Goal: Transaction & Acquisition: Book appointment/travel/reservation

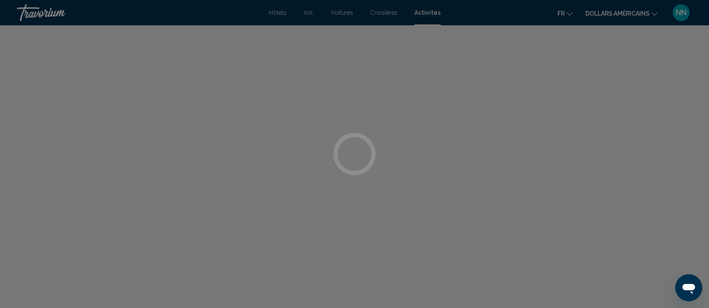
scroll to position [362, 0]
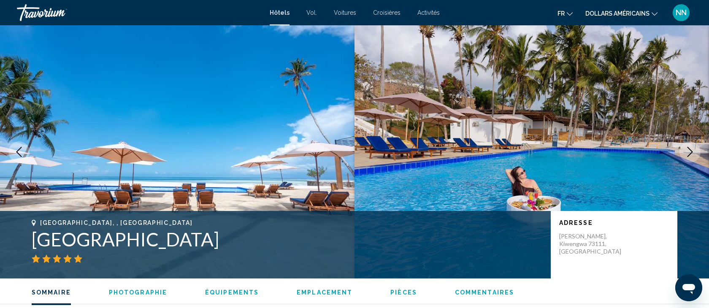
scroll to position [340, 0]
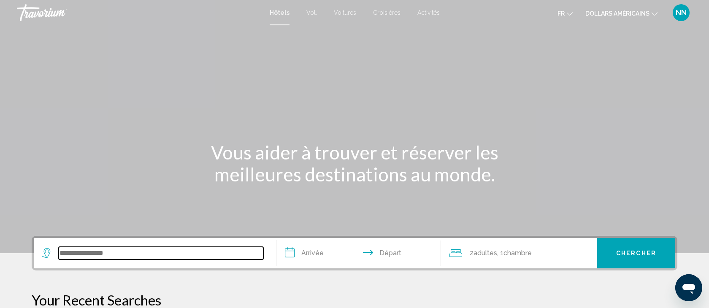
click at [81, 249] on input "Search widget" at bounding box center [161, 253] width 205 height 13
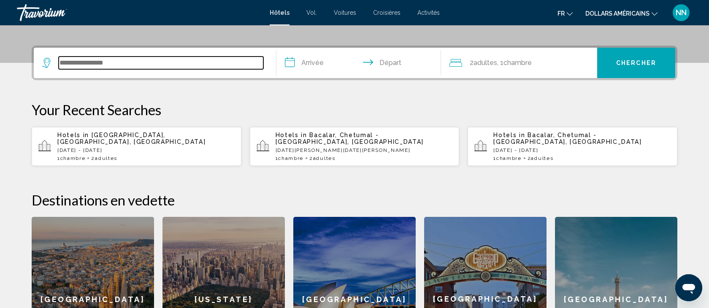
scroll to position [208, 0]
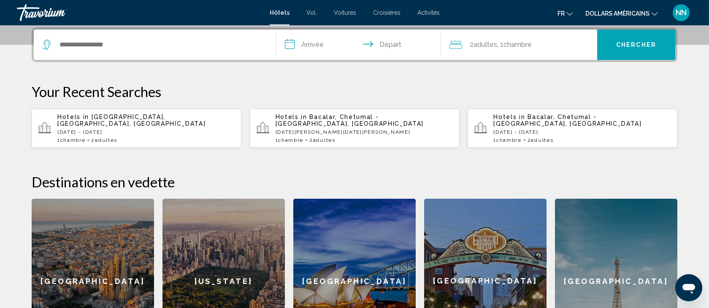
click at [90, 119] on span "[GEOGRAPHIC_DATA], [GEOGRAPHIC_DATA], [GEOGRAPHIC_DATA]" at bounding box center [131, 121] width 148 height 14
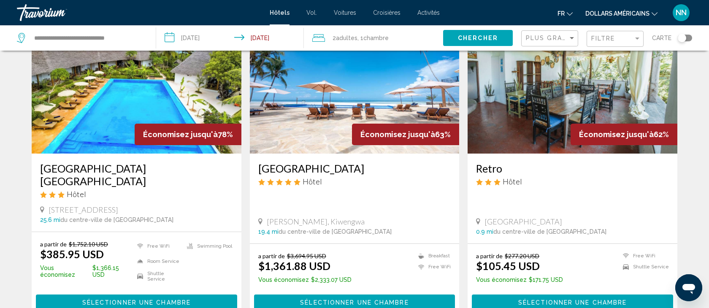
scroll to position [50, 0]
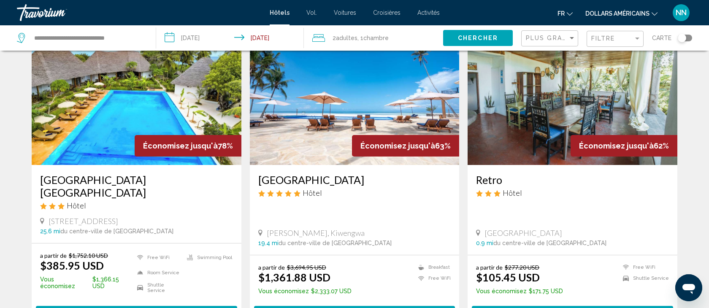
click at [652, 10] on mat-icon "Changer de devise" at bounding box center [655, 13] width 6 height 6
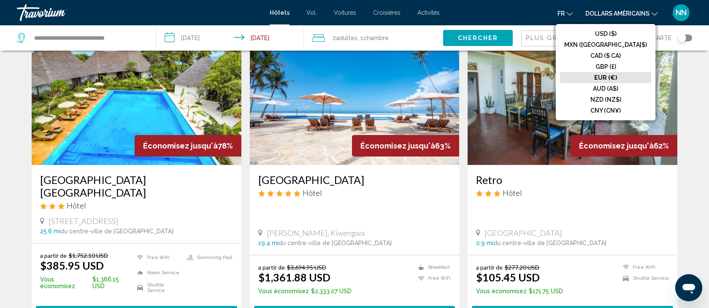
click at [617, 76] on font "EUR (€)" at bounding box center [605, 77] width 23 height 7
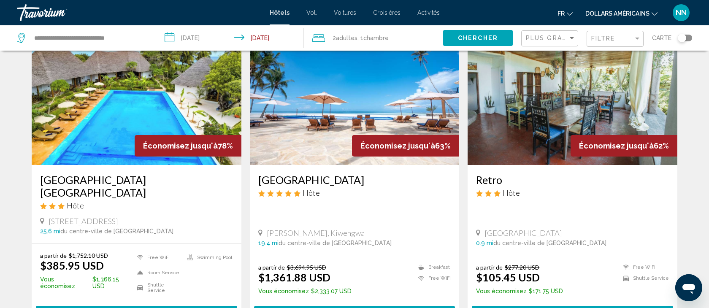
click at [489, 38] on span "Chercher" at bounding box center [478, 38] width 40 height 7
click at [477, 36] on span "Chercher" at bounding box center [478, 38] width 40 height 7
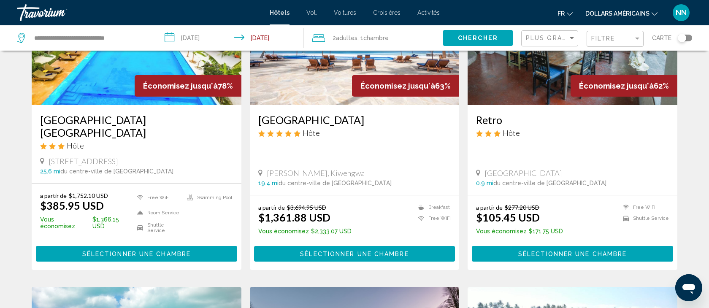
scroll to position [115, 0]
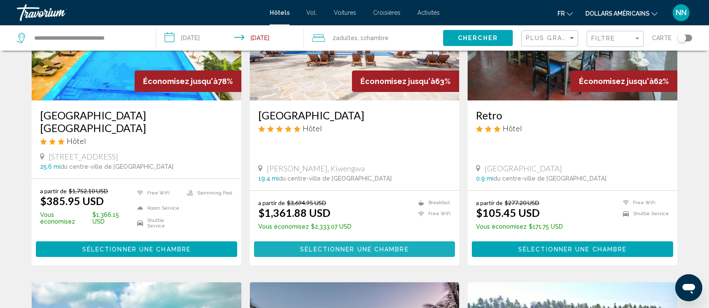
click at [347, 246] on span "Sélectionner une chambre" at bounding box center [354, 249] width 108 height 7
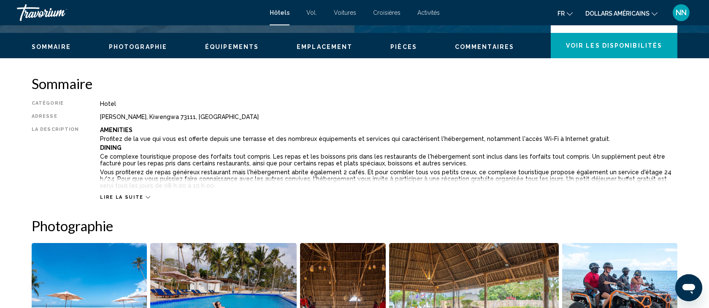
scroll to position [160, 0]
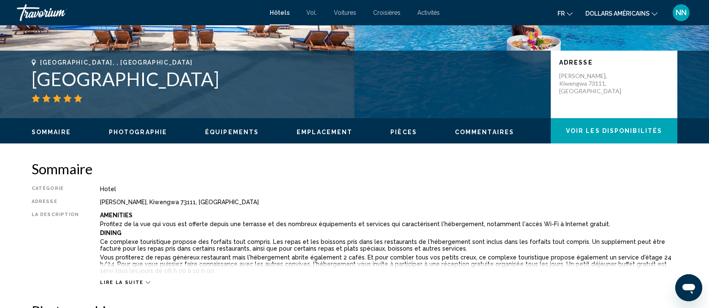
click at [146, 281] on icon "Contenu principal" at bounding box center [148, 282] width 5 height 5
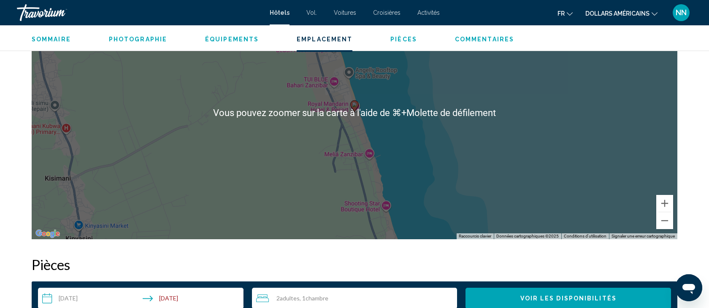
scroll to position [1125, 0]
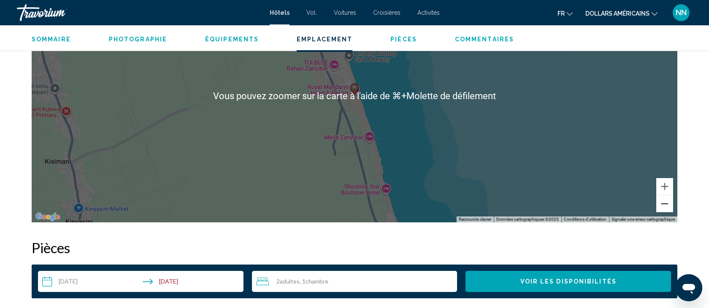
click at [664, 204] on button "Zoom arrière" at bounding box center [664, 203] width 17 height 17
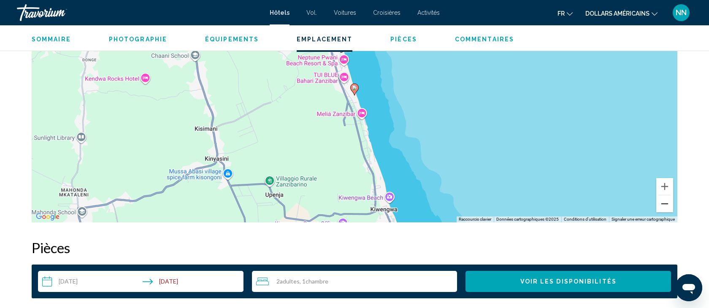
click at [664, 205] on button "Zoom arrière" at bounding box center [664, 203] width 17 height 17
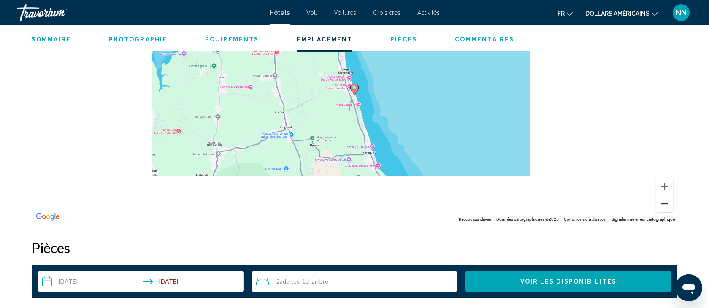
click at [664, 205] on button "Zoom arrière" at bounding box center [664, 203] width 17 height 17
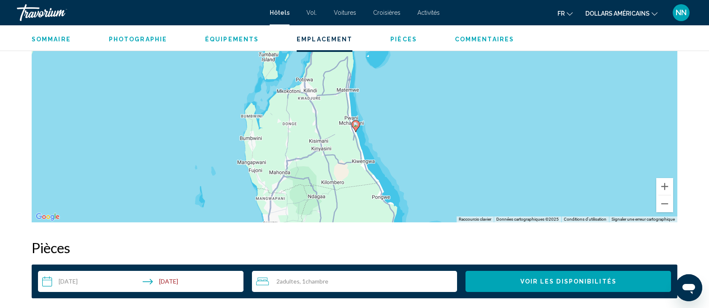
drag, startPoint x: 331, startPoint y: 102, endPoint x: 332, endPoint y: 139, distance: 37.1
click at [332, 139] on div "Pour activer le glissement avec le clavier, appuyez sur Alt+Entrée. Une fois ce…" at bounding box center [355, 95] width 646 height 253
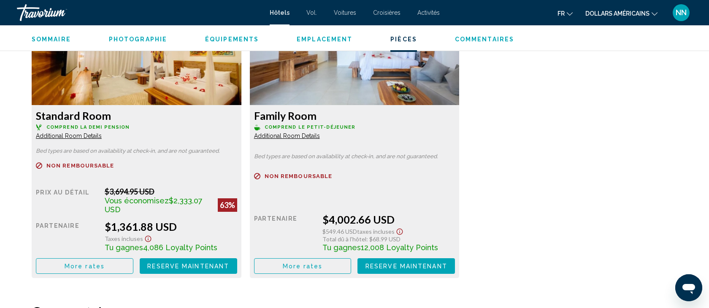
scroll to position [1442, 0]
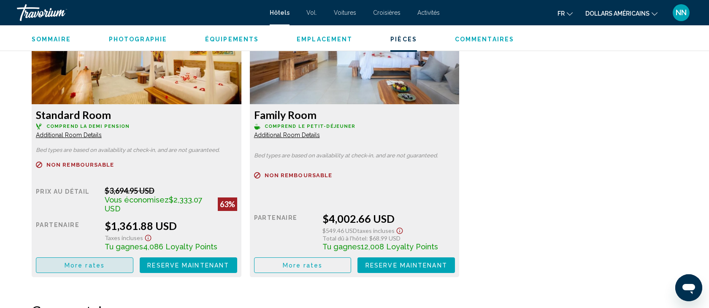
click at [81, 265] on span "More rates" at bounding box center [85, 265] width 40 height 7
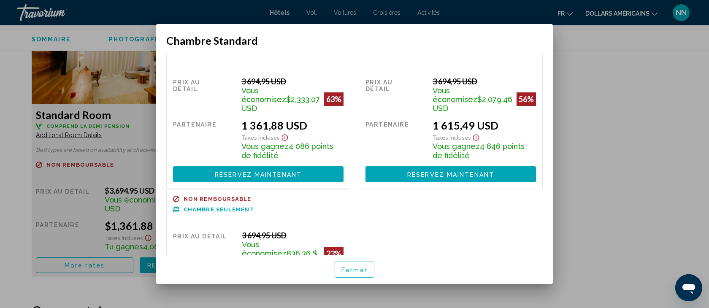
scroll to position [0, 0]
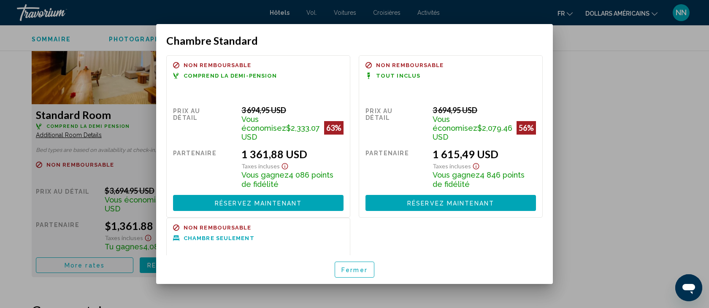
click at [348, 268] on font "Fermer" at bounding box center [354, 270] width 26 height 7
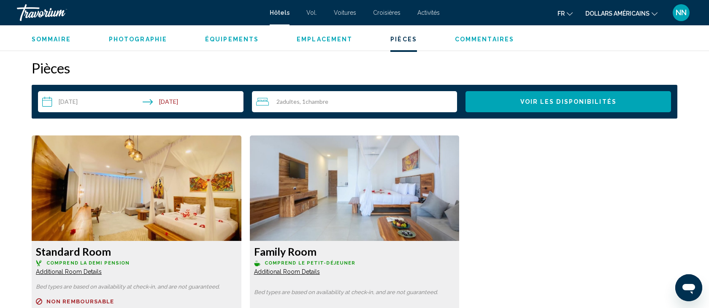
scroll to position [1304, 0]
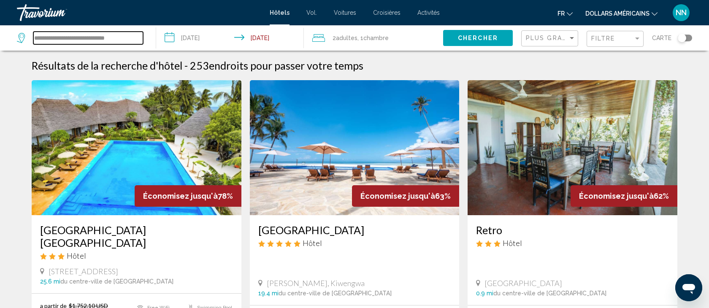
drag, startPoint x: 129, startPoint y: 37, endPoint x: 13, endPoint y: 41, distance: 116.1
click at [13, 41] on app-destination-search "**********" at bounding box center [78, 37] width 156 height 25
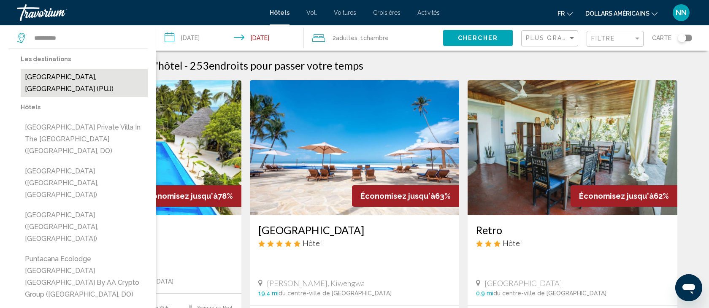
click at [62, 75] on button "[GEOGRAPHIC_DATA], [GEOGRAPHIC_DATA] (PUJ)" at bounding box center [84, 83] width 127 height 28
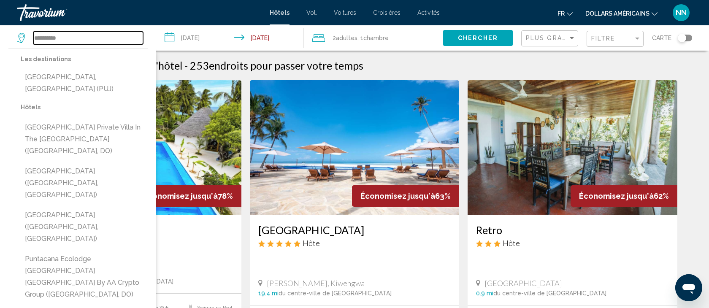
type input "**********"
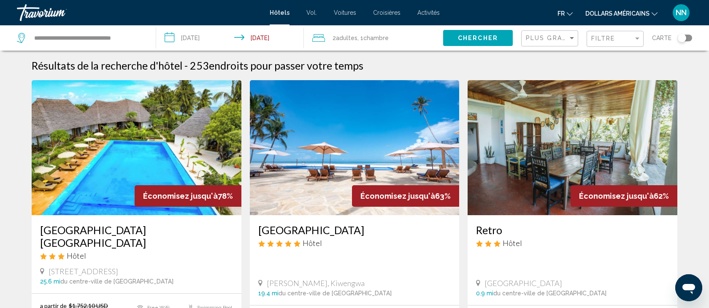
click at [200, 43] on input "**********" at bounding box center [231, 39] width 151 height 28
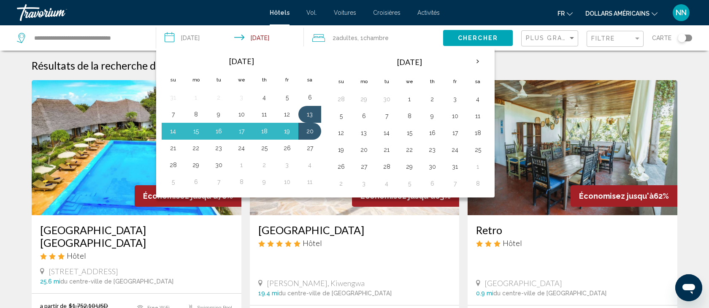
click at [200, 42] on input "**********" at bounding box center [231, 39] width 151 height 28
click at [474, 129] on button "18" at bounding box center [478, 133] width 14 height 12
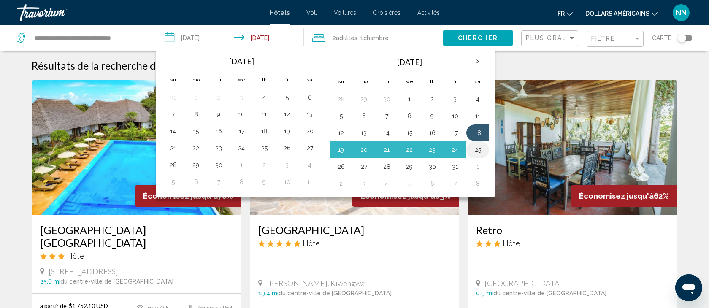
click at [480, 150] on button "25" at bounding box center [478, 150] width 14 height 12
type input "**********"
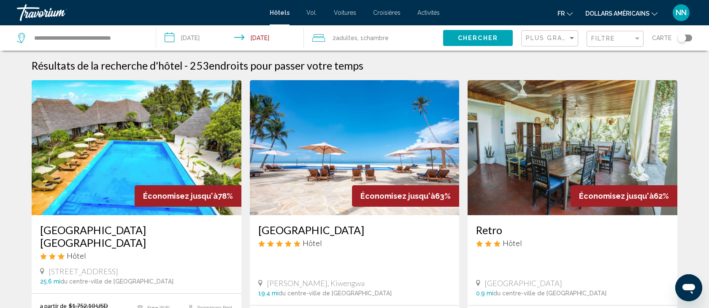
click at [469, 35] on span "Chercher" at bounding box center [478, 38] width 40 height 7
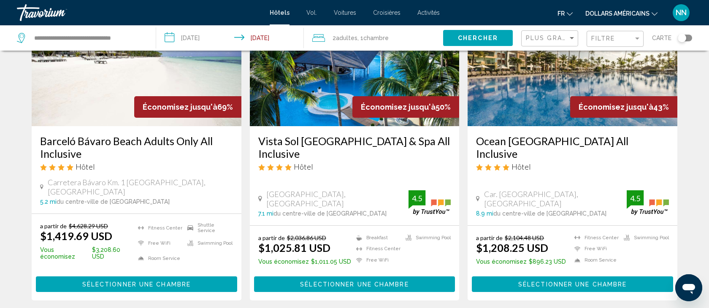
scroll to position [90, 0]
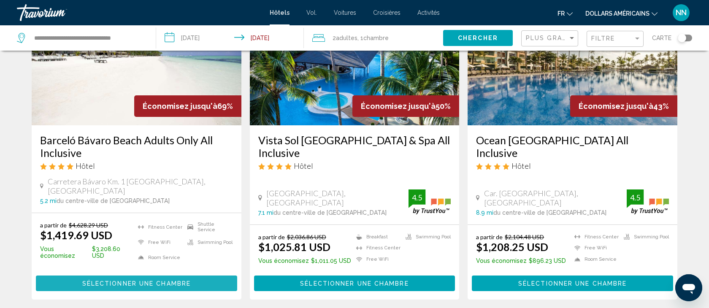
click at [143, 280] on span "Sélectionner une chambre" at bounding box center [136, 283] width 108 height 7
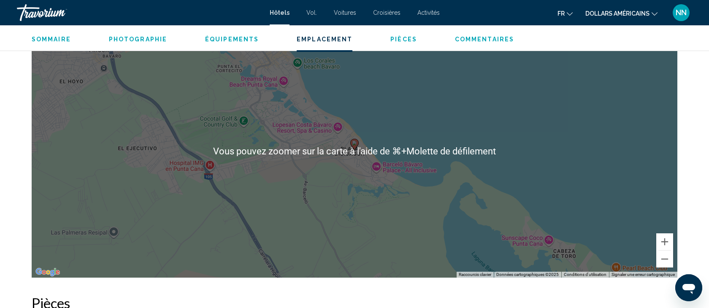
scroll to position [831, 0]
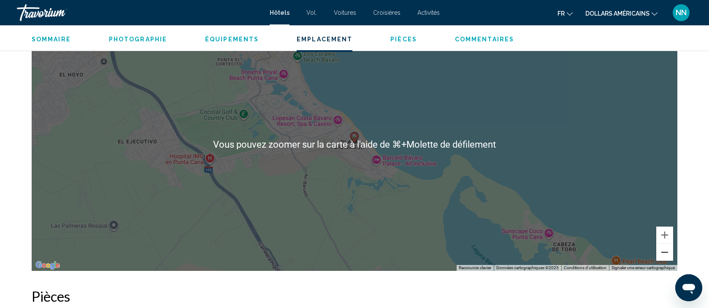
click at [666, 250] on button "Zoom arrière" at bounding box center [664, 252] width 17 height 17
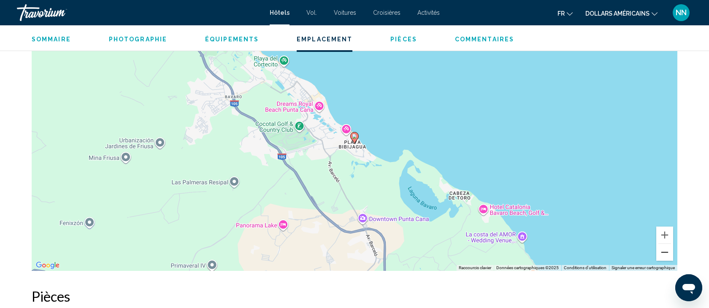
click at [666, 251] on button "Zoom arrière" at bounding box center [664, 252] width 17 height 17
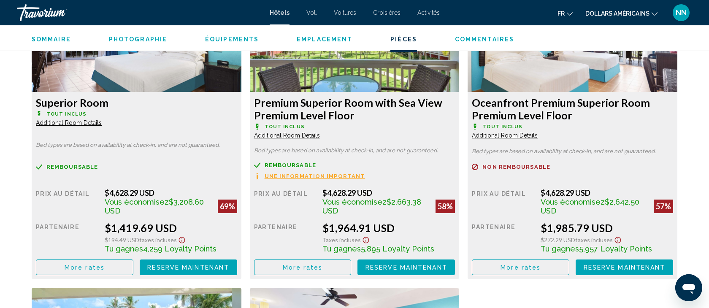
scroll to position [1210, 0]
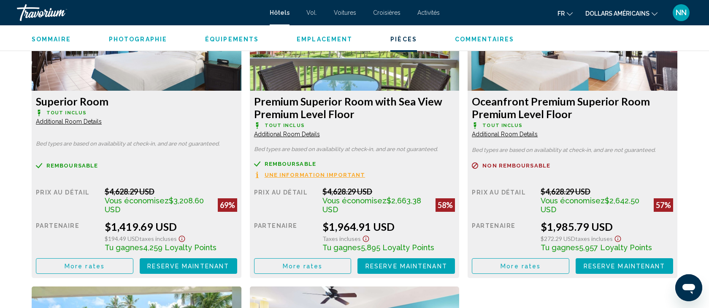
click at [655, 14] on icon "Changer de devise" at bounding box center [655, 13] width 6 height 3
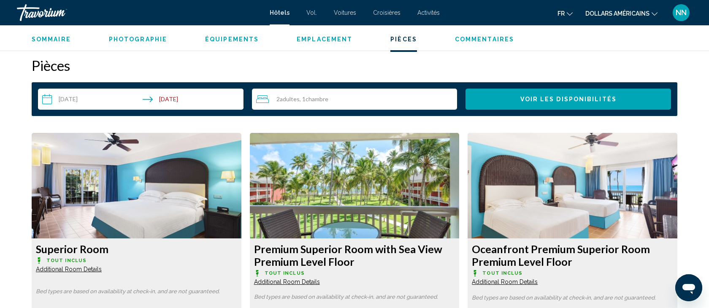
scroll to position [1060, 0]
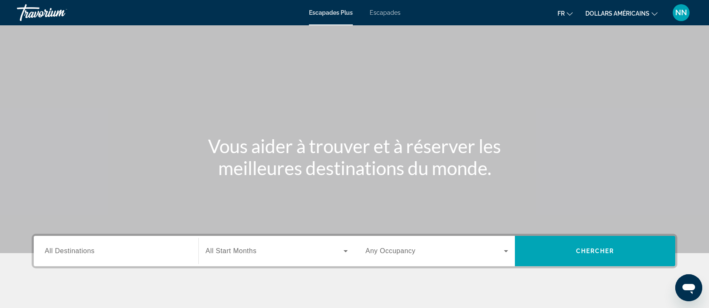
click at [384, 12] on font "Escapades" at bounding box center [385, 12] width 31 height 7
click at [56, 250] on span "All Destinations" at bounding box center [70, 250] width 50 height 7
click at [56, 250] on input "Destination All Destinations" at bounding box center [116, 251] width 143 height 10
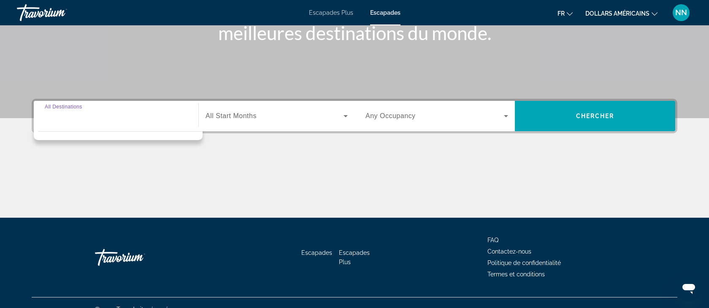
scroll to position [148, 0]
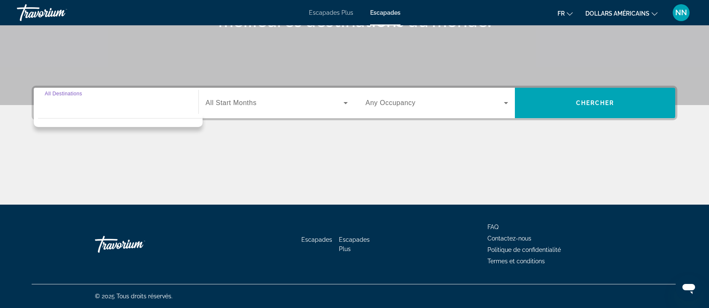
click at [46, 105] on input "Destination All Destinations" at bounding box center [116, 103] width 143 height 10
click at [48, 117] on div "Search widget" at bounding box center [118, 120] width 169 height 13
click at [47, 102] on span "All Destinations" at bounding box center [70, 102] width 50 height 7
click at [47, 102] on input "Destination All Destinations" at bounding box center [116, 103] width 143 height 10
click at [81, 93] on div "Destination All Destinations" at bounding box center [116, 103] width 143 height 24
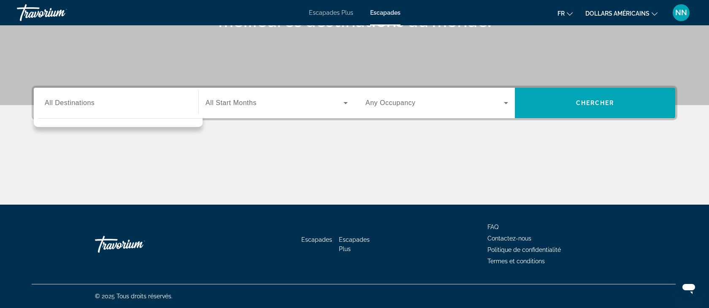
click at [81, 93] on div "Destination All Destinations" at bounding box center [116, 103] width 143 height 24
click at [76, 94] on div "Destination All Destinations" at bounding box center [116, 103] width 143 height 24
click at [50, 119] on div "Search widget" at bounding box center [120, 121] width 165 height 4
click at [51, 124] on div "Search widget" at bounding box center [118, 120] width 169 height 13
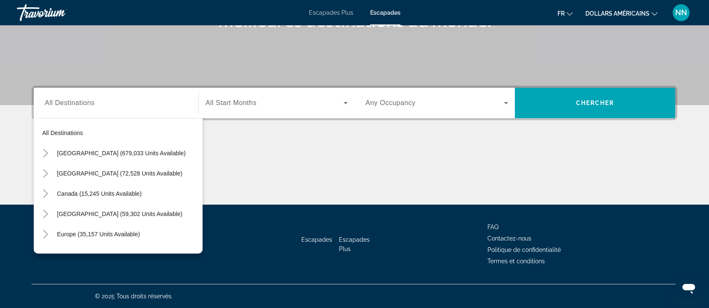
click at [51, 113] on div "Search widget" at bounding box center [116, 103] width 143 height 24
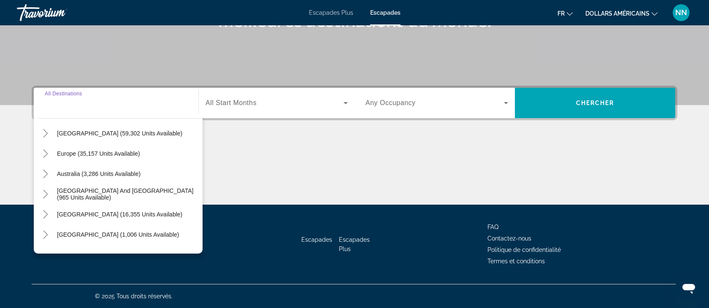
scroll to position [82, 0]
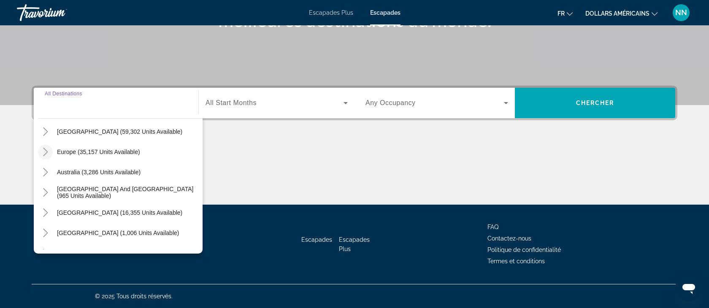
click at [47, 151] on icon "Toggle Europe (35,157 units available)" at bounding box center [45, 152] width 8 height 8
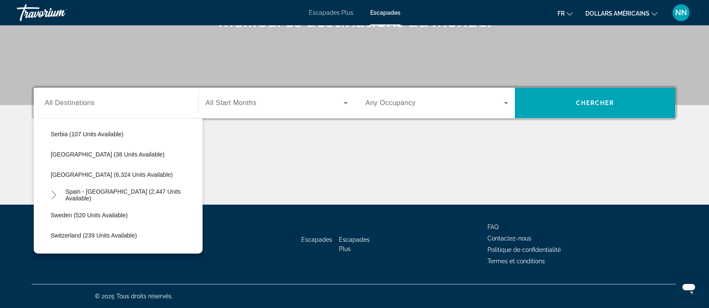
scroll to position [425, 0]
click at [90, 190] on span "Spain - Canary Islands (2,447 units available)" at bounding box center [131, 194] width 133 height 14
type input "**********"
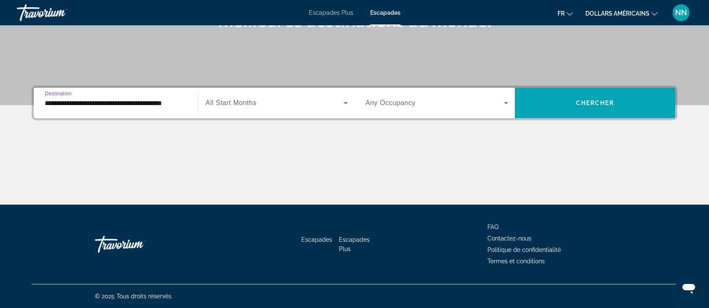
click at [254, 104] on span "All Start Months" at bounding box center [231, 102] width 51 height 7
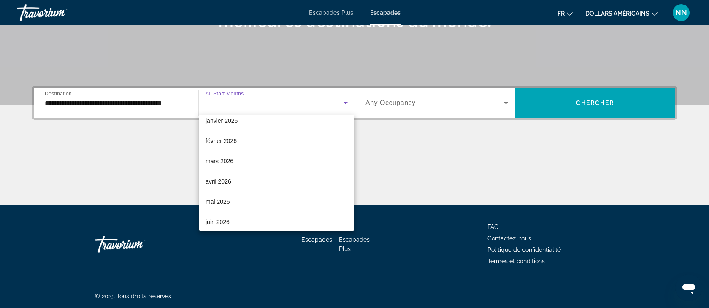
scroll to position [110, 0]
click at [225, 182] on font "avril 2026" at bounding box center [219, 180] width 26 height 7
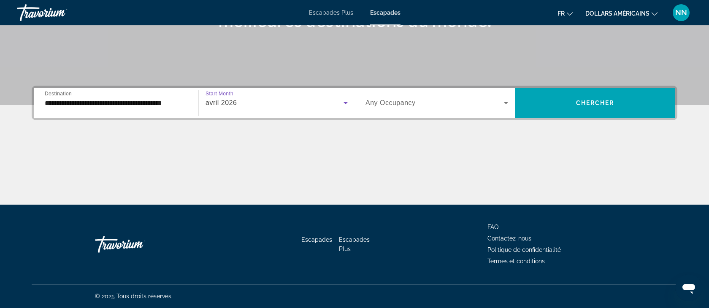
click at [387, 101] on span "Any Occupancy" at bounding box center [390, 102] width 50 height 7
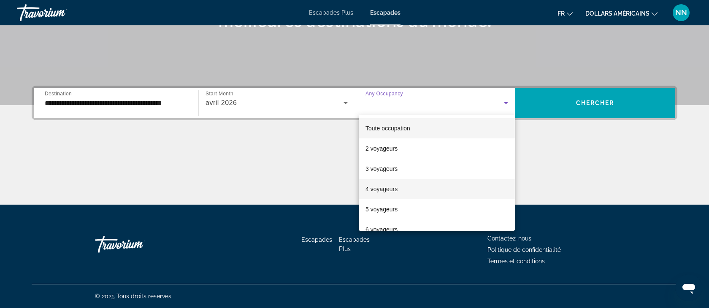
click at [396, 188] on font "4 voyageurs" at bounding box center [381, 189] width 32 height 7
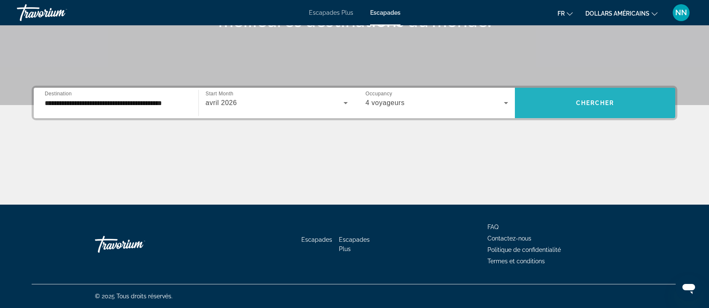
click at [582, 111] on span "Search widget" at bounding box center [595, 103] width 160 height 20
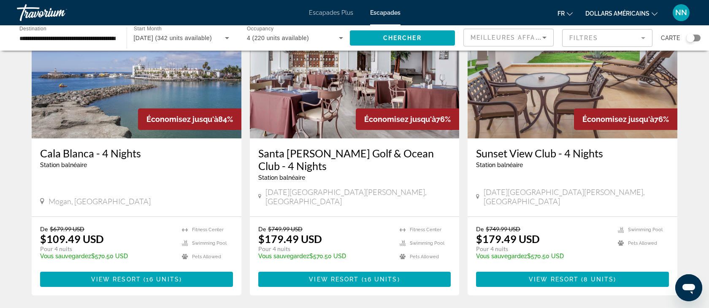
scroll to position [80, 0]
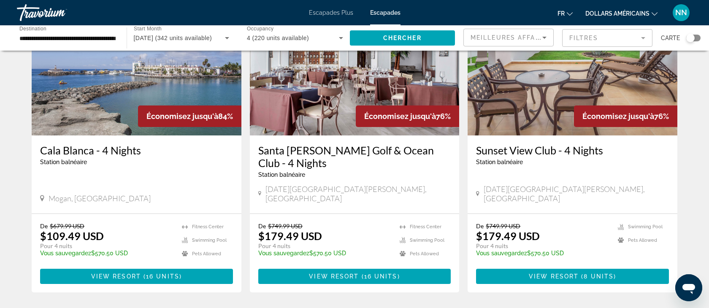
click at [653, 11] on icon "Changer de devise" at bounding box center [655, 14] width 6 height 6
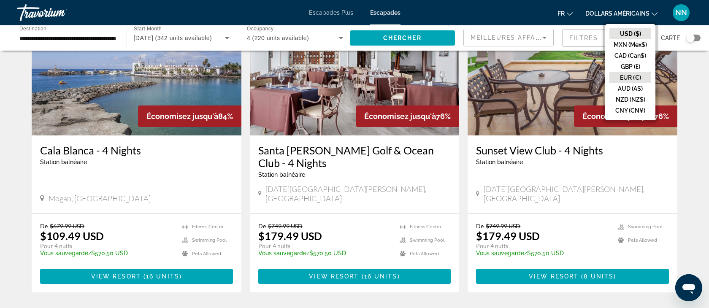
click at [628, 75] on button "EUR (€)" at bounding box center [630, 77] width 42 height 11
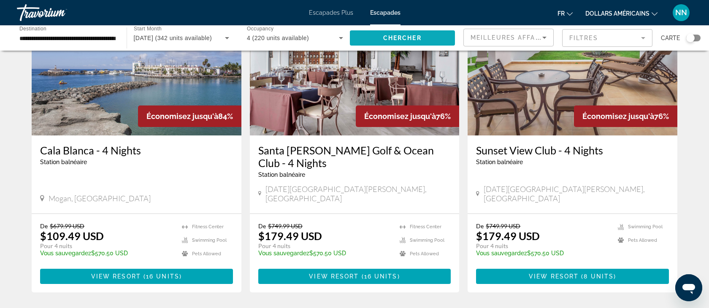
click at [424, 35] on span "Search widget" at bounding box center [403, 38] width 106 height 20
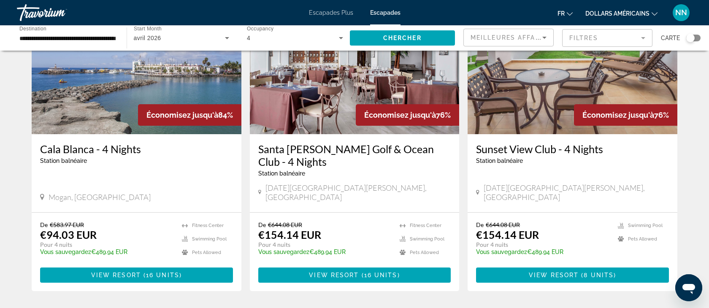
scroll to position [82, 0]
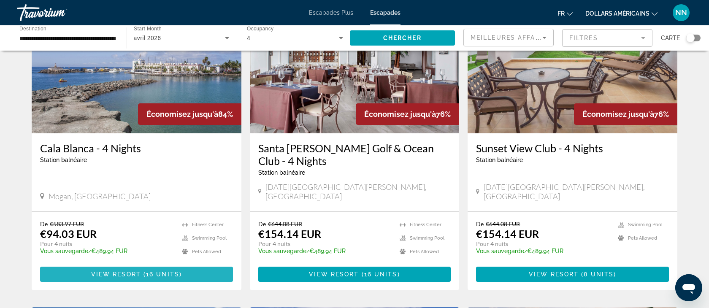
click at [136, 271] on span "View Resort" at bounding box center [116, 274] width 50 height 7
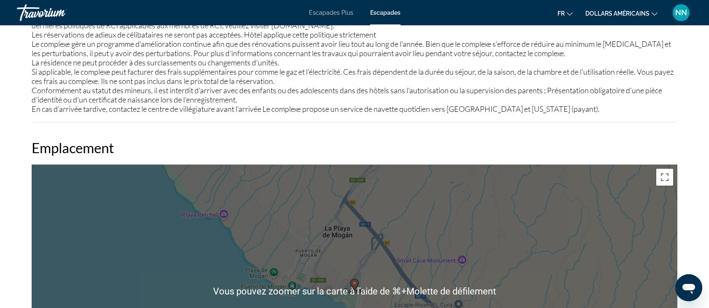
scroll to position [1223, 0]
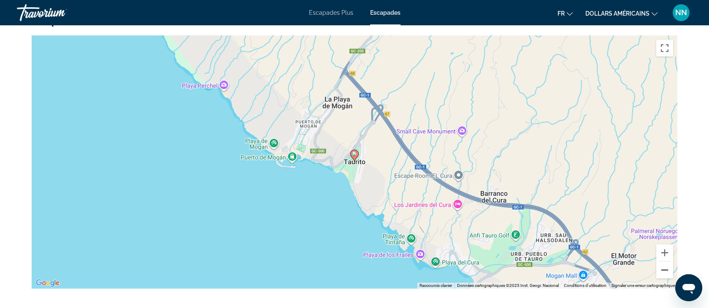
click at [664, 262] on button "Zoom arrière" at bounding box center [664, 270] width 17 height 17
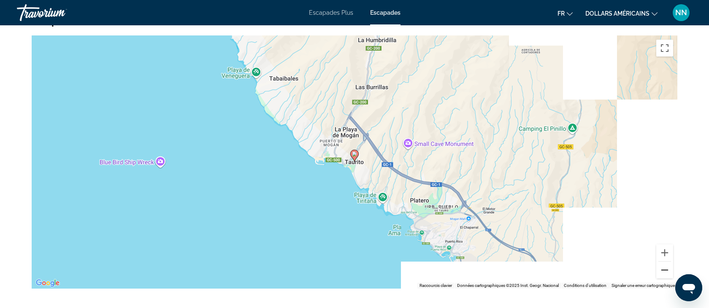
click at [664, 262] on button "Zoom arrière" at bounding box center [664, 270] width 17 height 17
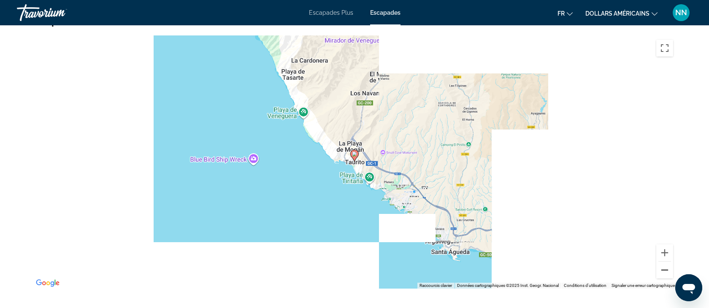
click at [664, 262] on button "Zoom arrière" at bounding box center [664, 270] width 17 height 17
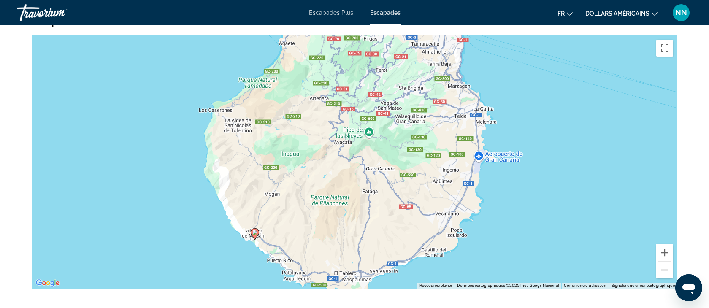
drag, startPoint x: 403, startPoint y: 91, endPoint x: 302, endPoint y: 170, distance: 127.8
click at [303, 170] on div "Pour activer le glissement avec le clavier, appuyez sur Alt+Entrée. Une fois ce…" at bounding box center [355, 161] width 646 height 253
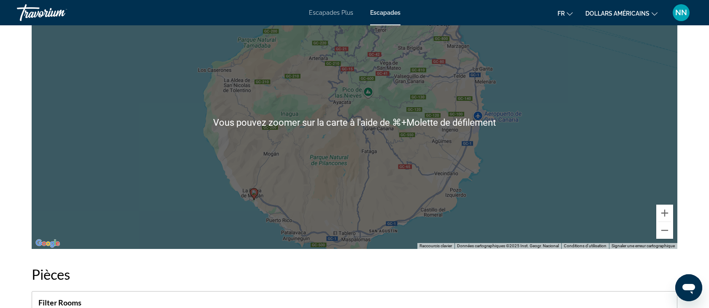
scroll to position [1263, 0]
click at [660, 225] on button "Zoom arrière" at bounding box center [664, 230] width 17 height 17
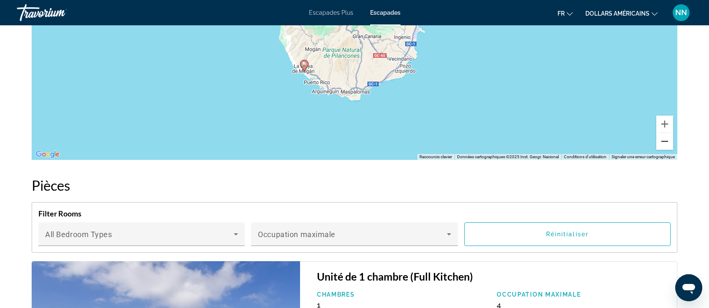
scroll to position [1302, 0]
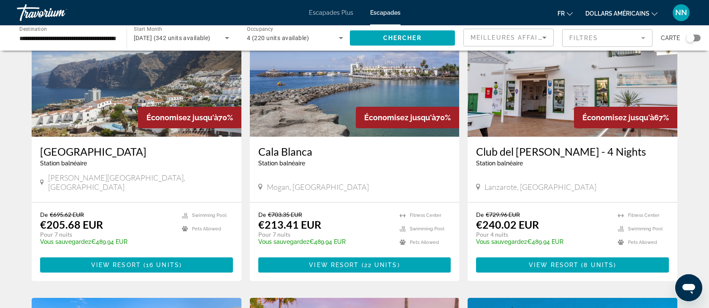
scroll to position [387, 0]
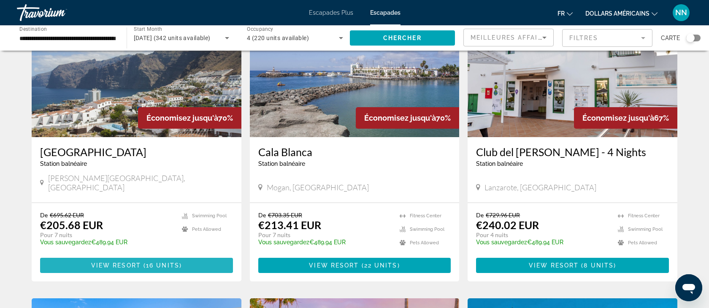
click at [120, 255] on span "Contenu principal" at bounding box center [136, 265] width 193 height 20
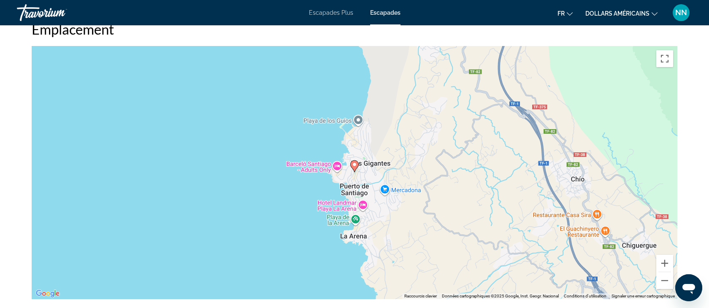
scroll to position [1082, 0]
click at [665, 280] on button "Zoom arrière" at bounding box center [664, 280] width 17 height 17
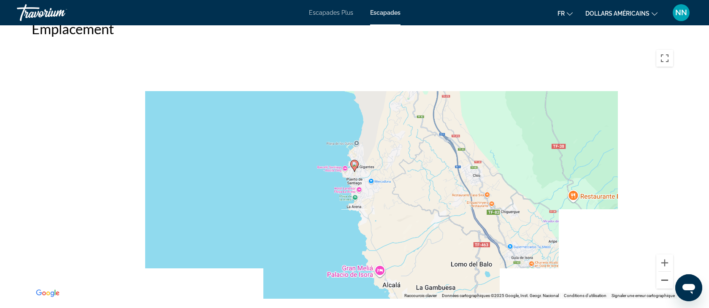
click at [665, 280] on button "Zoom arrière" at bounding box center [664, 280] width 17 height 17
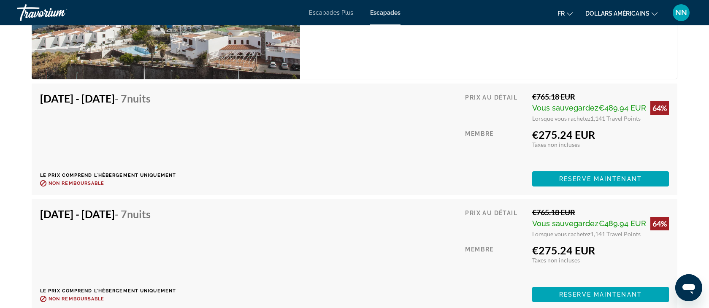
scroll to position [1949, 0]
click at [608, 176] on span "Reserve maintenant" at bounding box center [600, 178] width 83 height 7
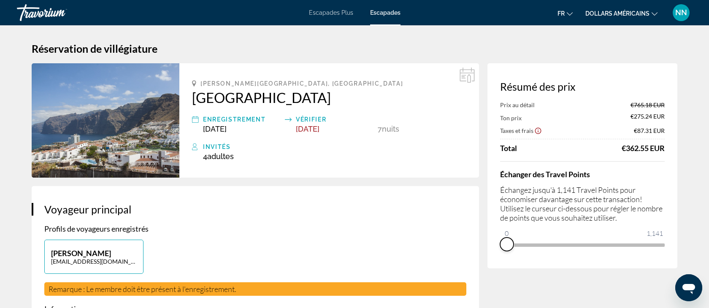
drag, startPoint x: 658, startPoint y: 254, endPoint x: 483, endPoint y: 250, distance: 174.7
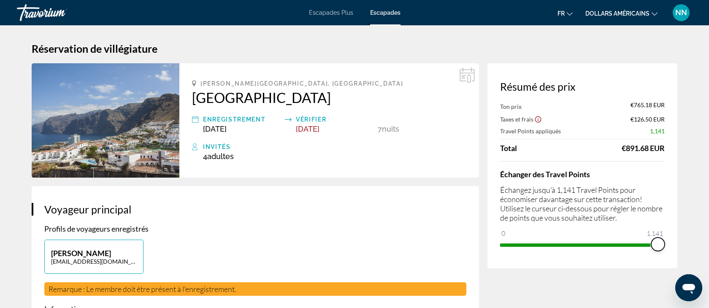
drag, startPoint x: 502, startPoint y: 233, endPoint x: 675, endPoint y: 222, distance: 173.7
click at [676, 223] on div "Résumé des prix Ton prix €765.18 EUR Taxes et frais €126.50 EUR Travel Points a…" at bounding box center [582, 165] width 190 height 205
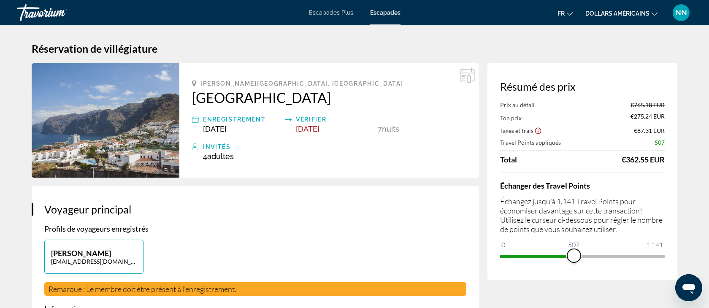
drag, startPoint x: 657, startPoint y: 255, endPoint x: 573, endPoint y: 257, distance: 83.6
click at [573, 257] on span "ngx-slider" at bounding box center [574, 256] width 14 height 14
drag, startPoint x: 573, startPoint y: 257, endPoint x: 683, endPoint y: 233, distance: 112.4
